Goal: Information Seeking & Learning: Learn about a topic

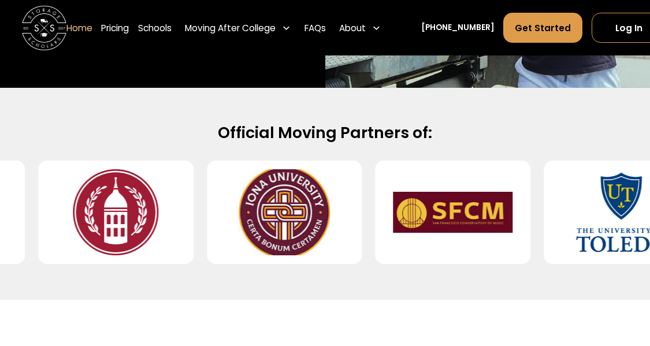
scroll to position [462, 0]
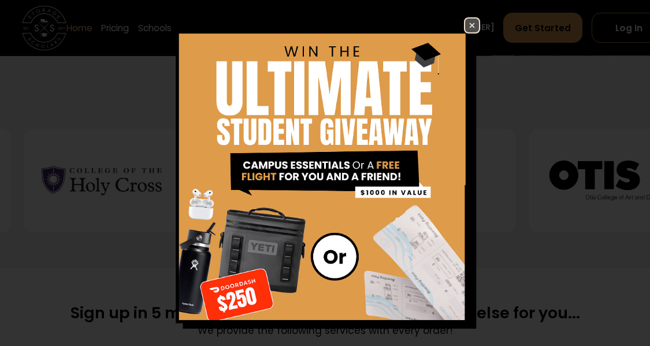
click at [465, 18] on img at bounding box center [472, 25] width 14 height 14
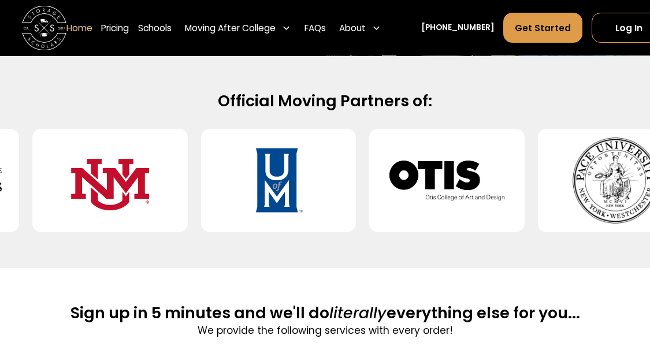
scroll to position [289, 0]
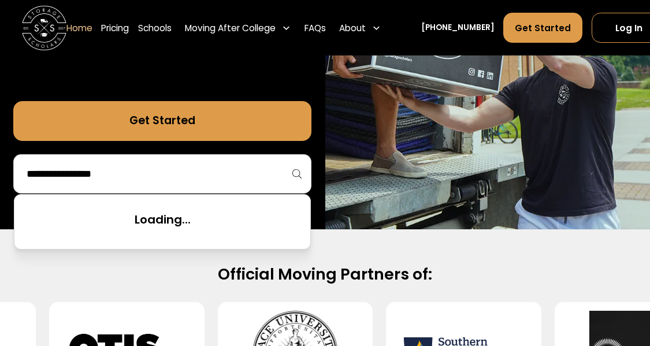
click at [153, 180] on input "search" at bounding box center [162, 174] width 274 height 20
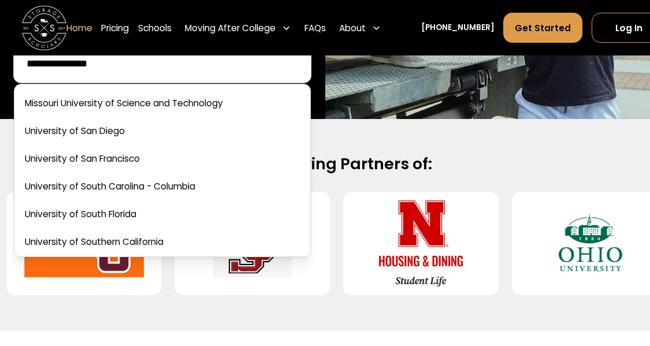
scroll to position [404, 0]
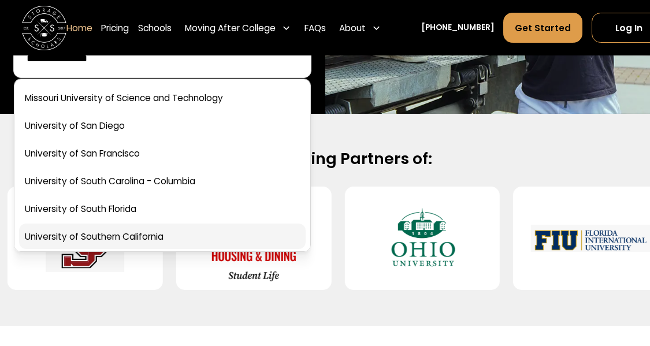
type input "**********"
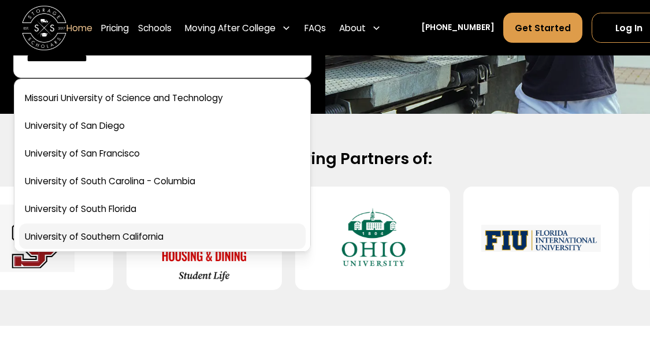
click at [138, 232] on link at bounding box center [162, 235] width 286 height 25
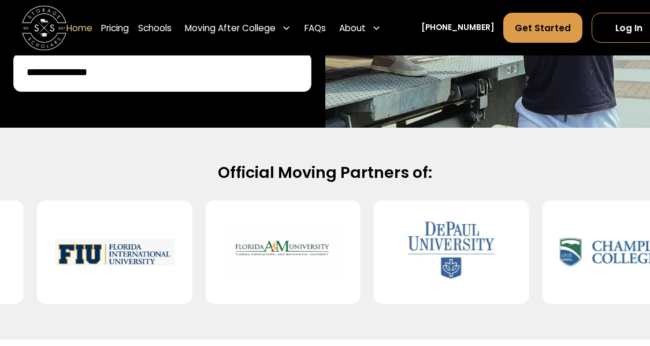
scroll to position [289, 0]
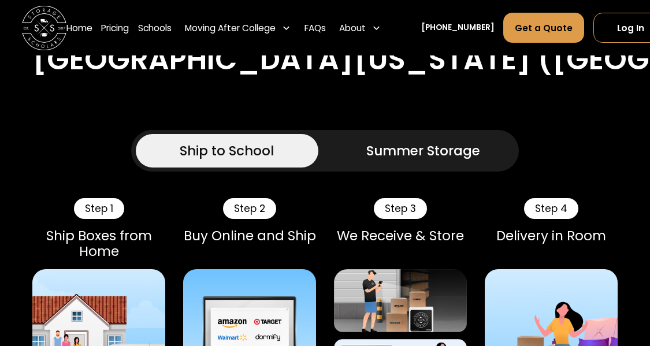
scroll to position [635, 0]
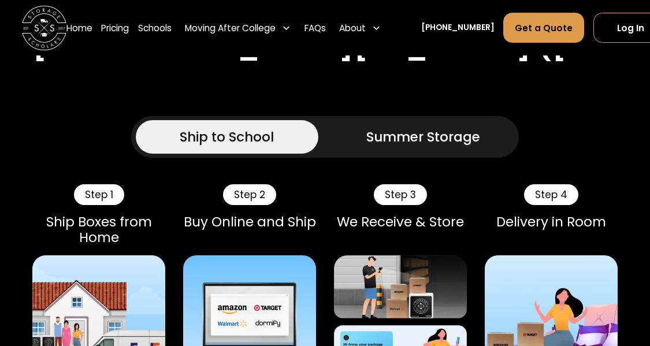
click at [408, 147] on div "Summer Storage" at bounding box center [423, 137] width 114 height 20
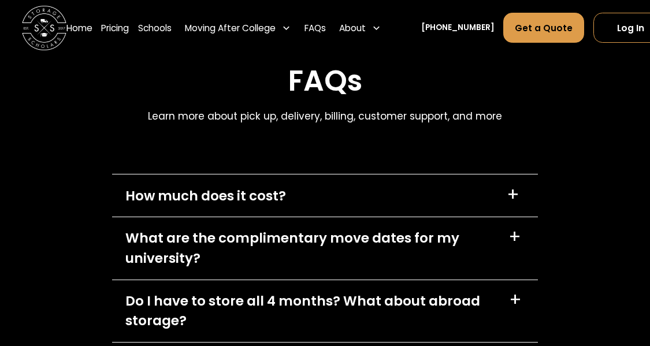
scroll to position [5370, 0]
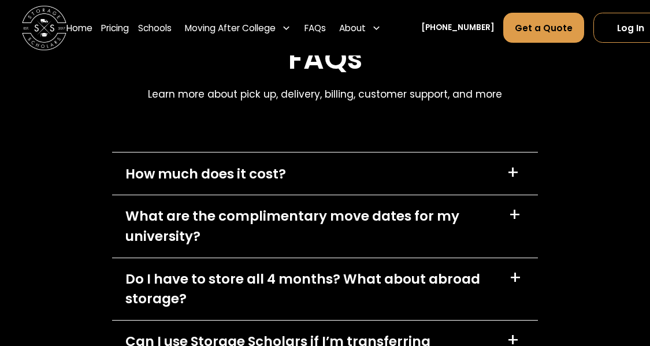
click at [408, 195] on div "How much does it cost? +" at bounding box center [325, 173] width 426 height 42
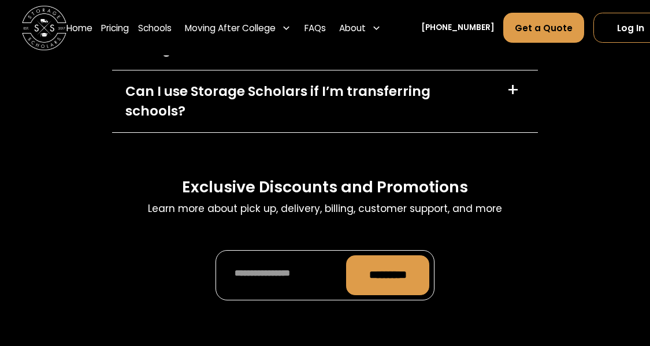
scroll to position [5614, 0]
